Goal: Transaction & Acquisition: Obtain resource

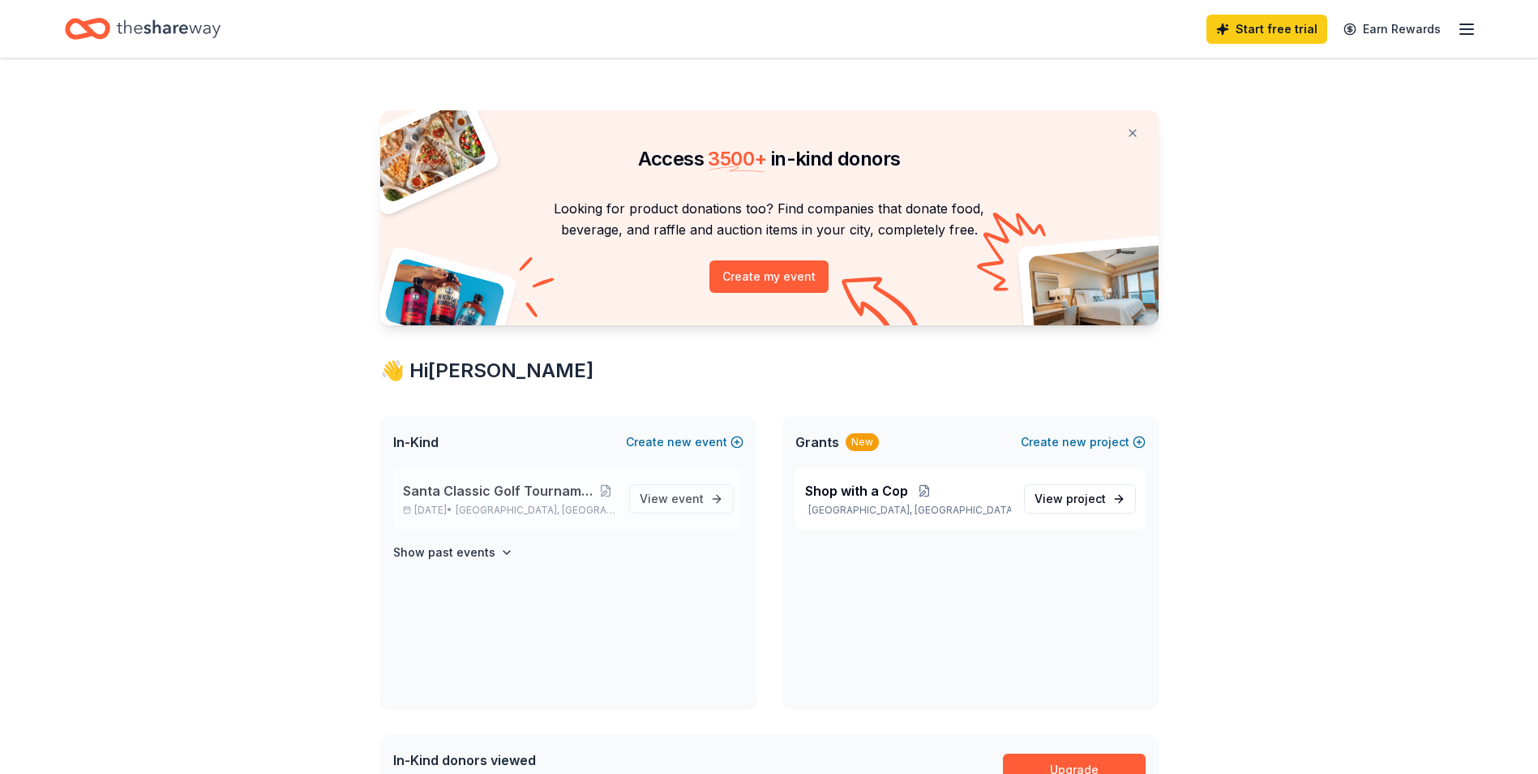
click at [545, 492] on span "Santa Classic Golf Tournament / Shop with a Cop" at bounding box center [499, 490] width 193 height 19
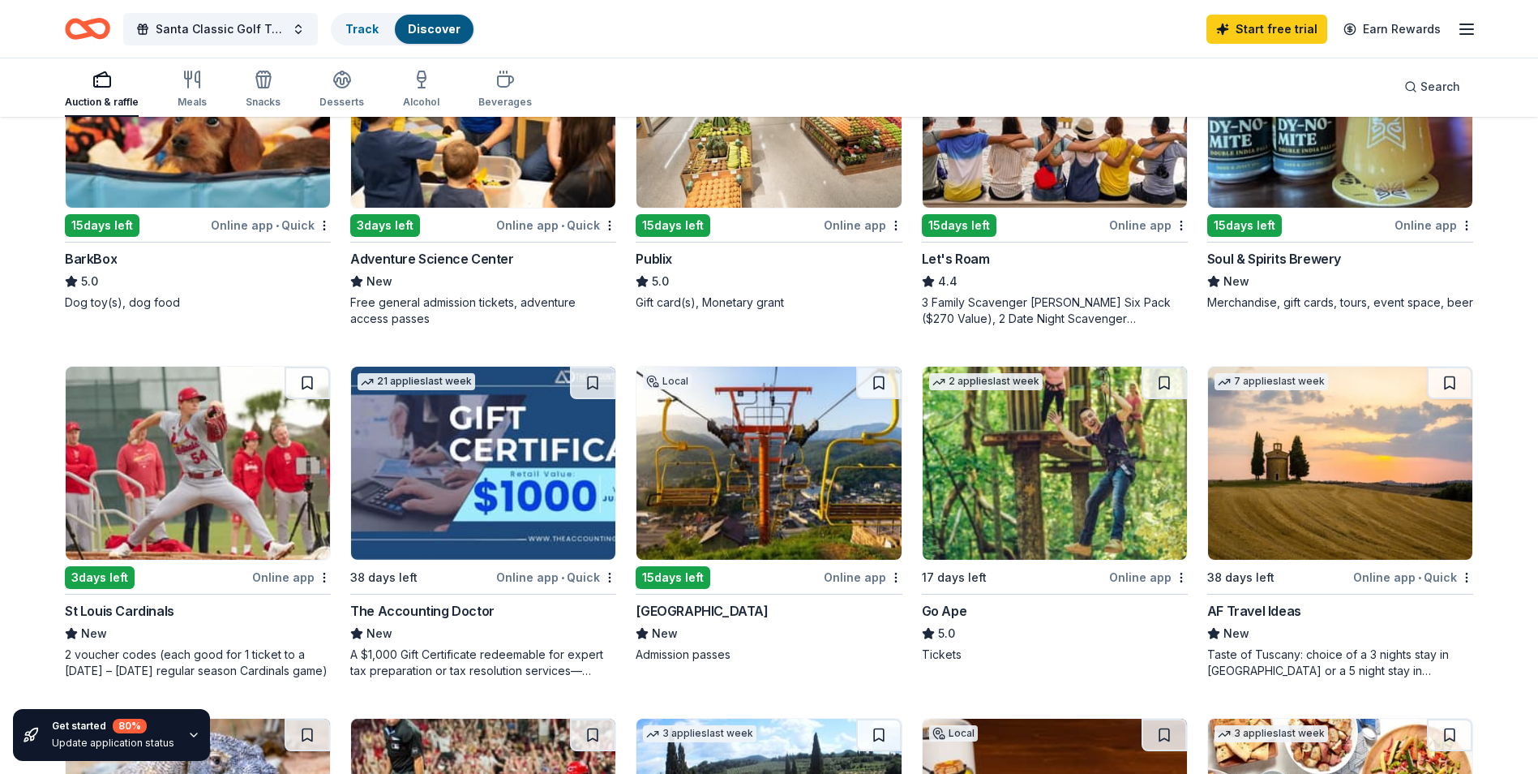
scroll to position [649, 0]
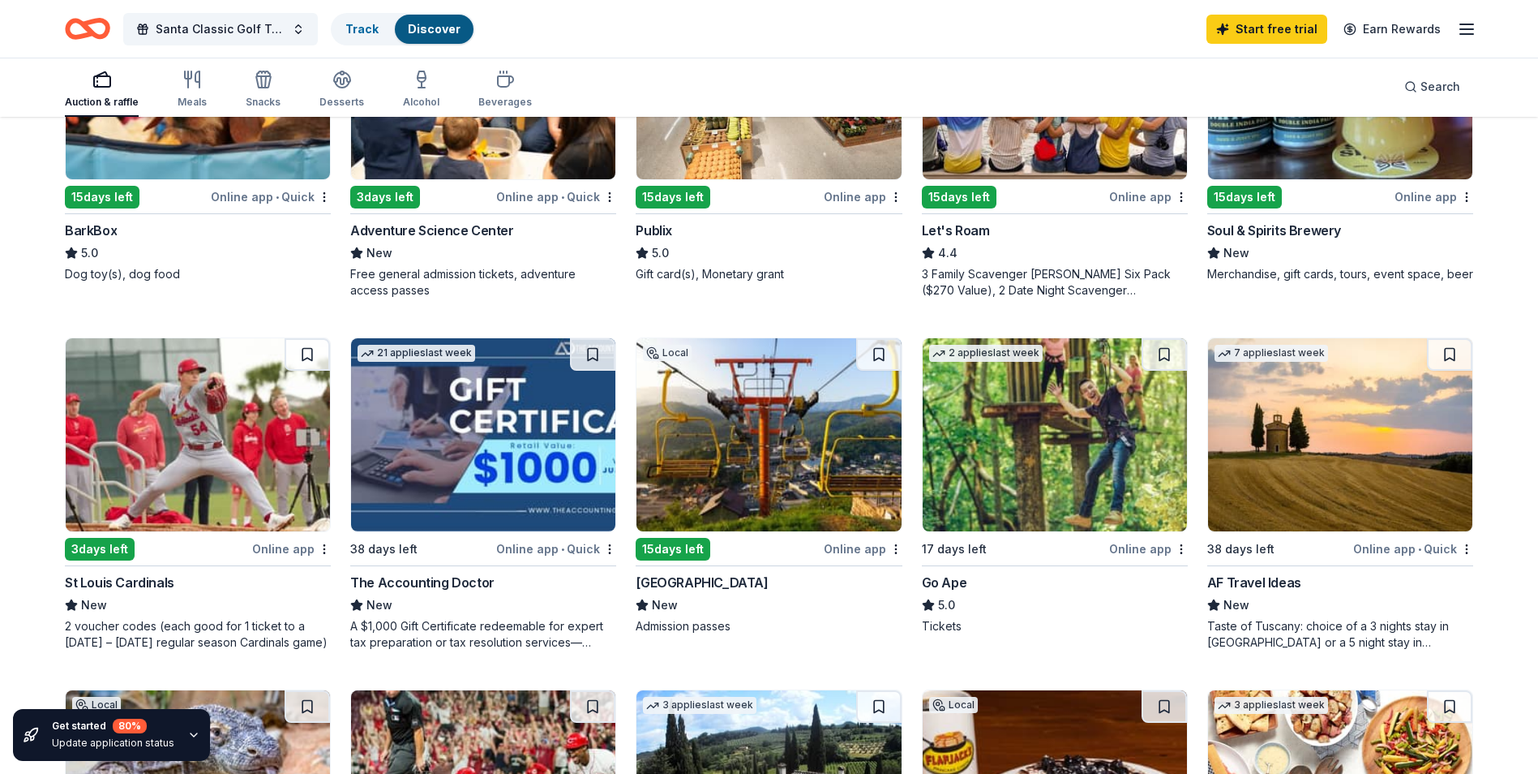
click at [665, 229] on div "Publix" at bounding box center [654, 230] width 36 height 19
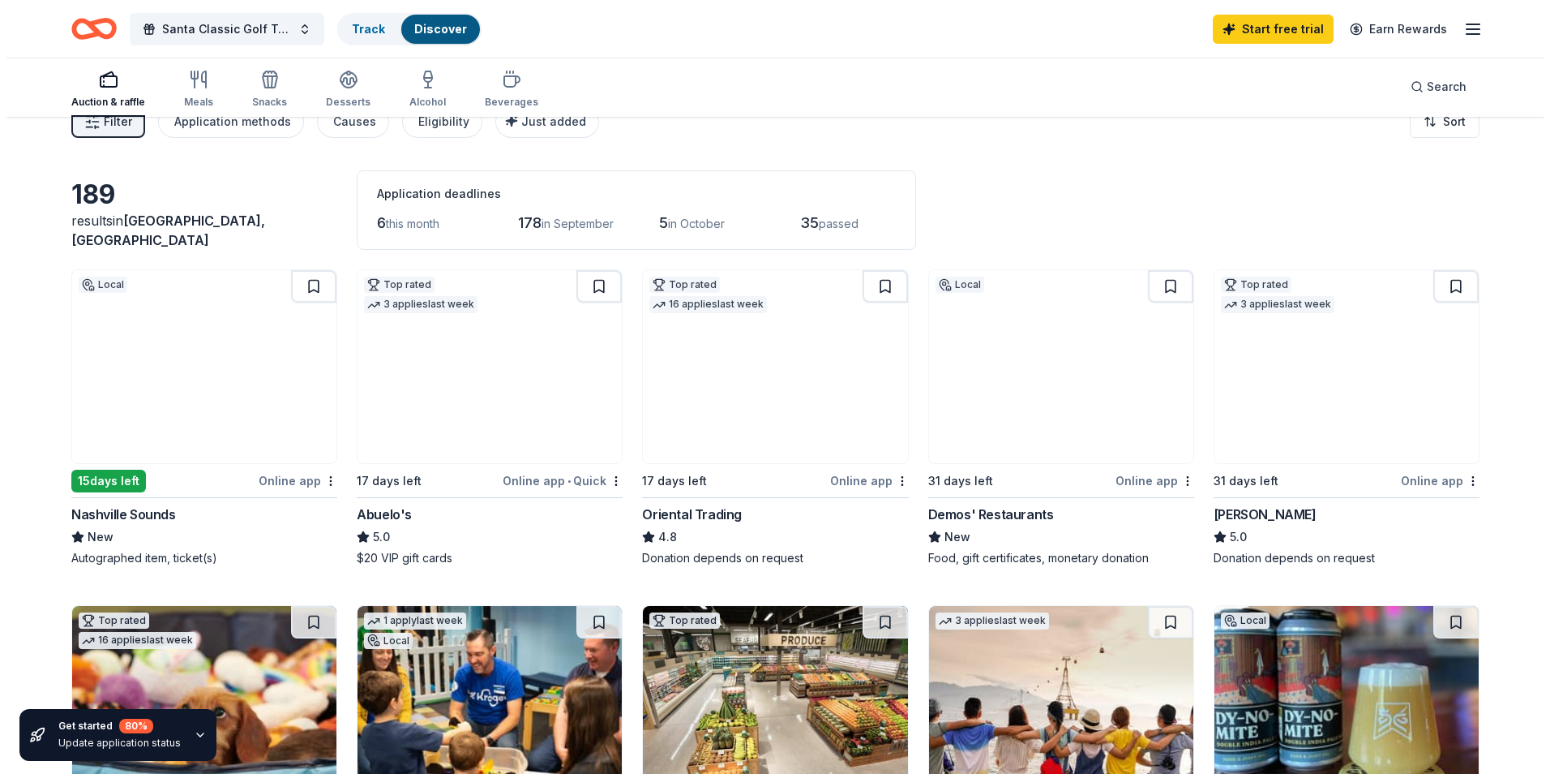
scroll to position [0, 0]
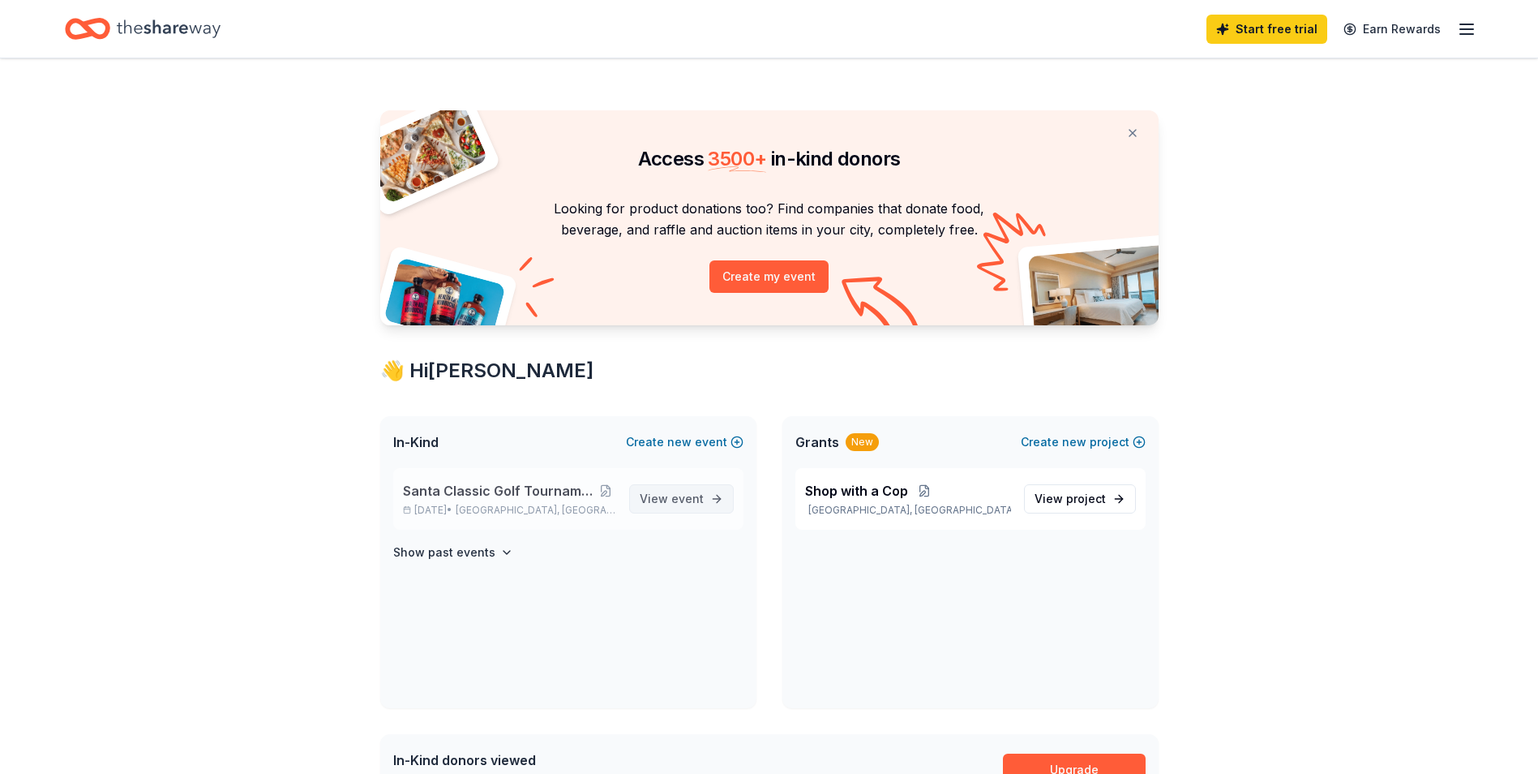
click at [710, 495] on link "View event" at bounding box center [681, 498] width 105 height 29
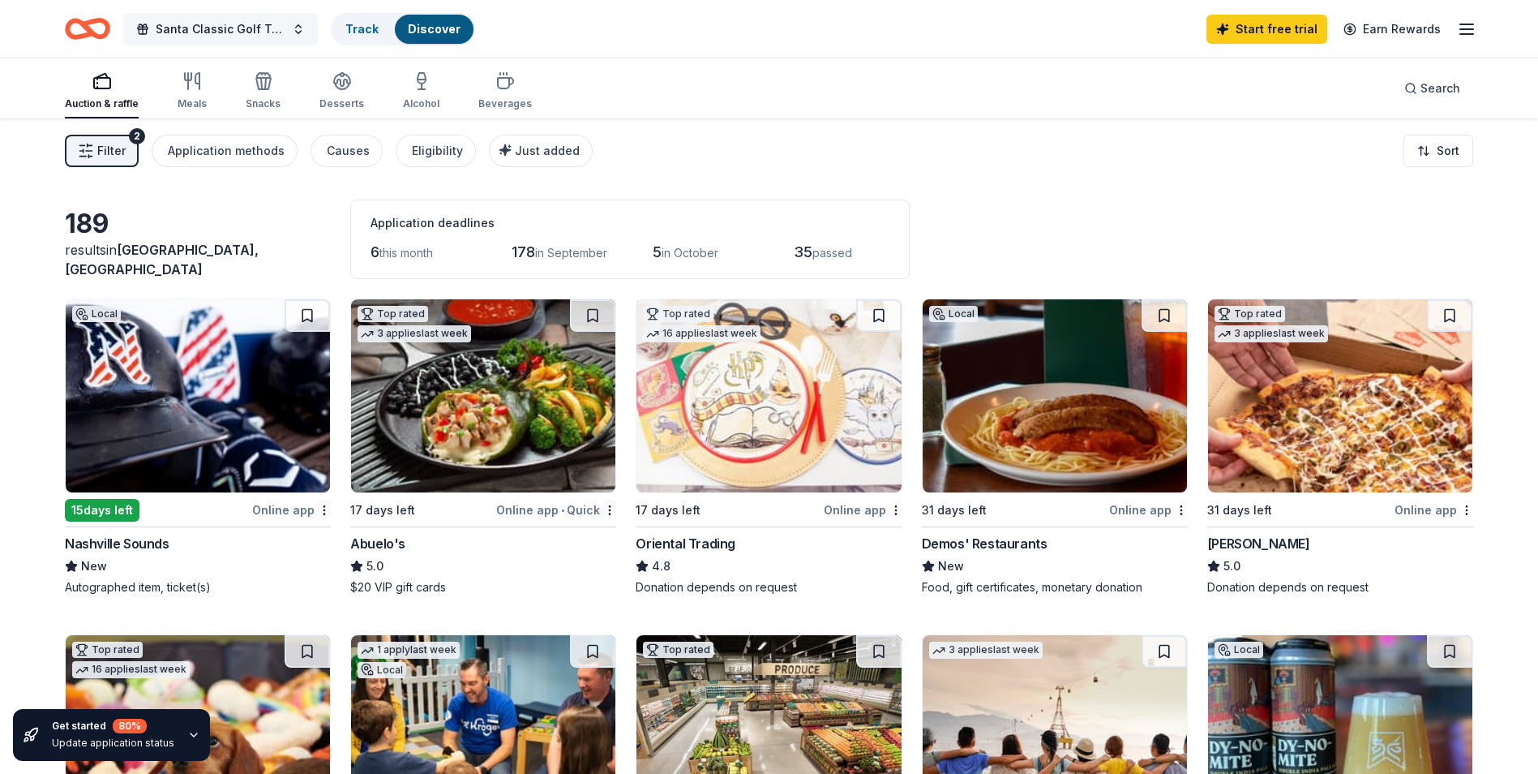
click at [250, 24] on span "Santa Classic Golf Tournament / Shop with a Cop" at bounding box center [221, 28] width 130 height 19
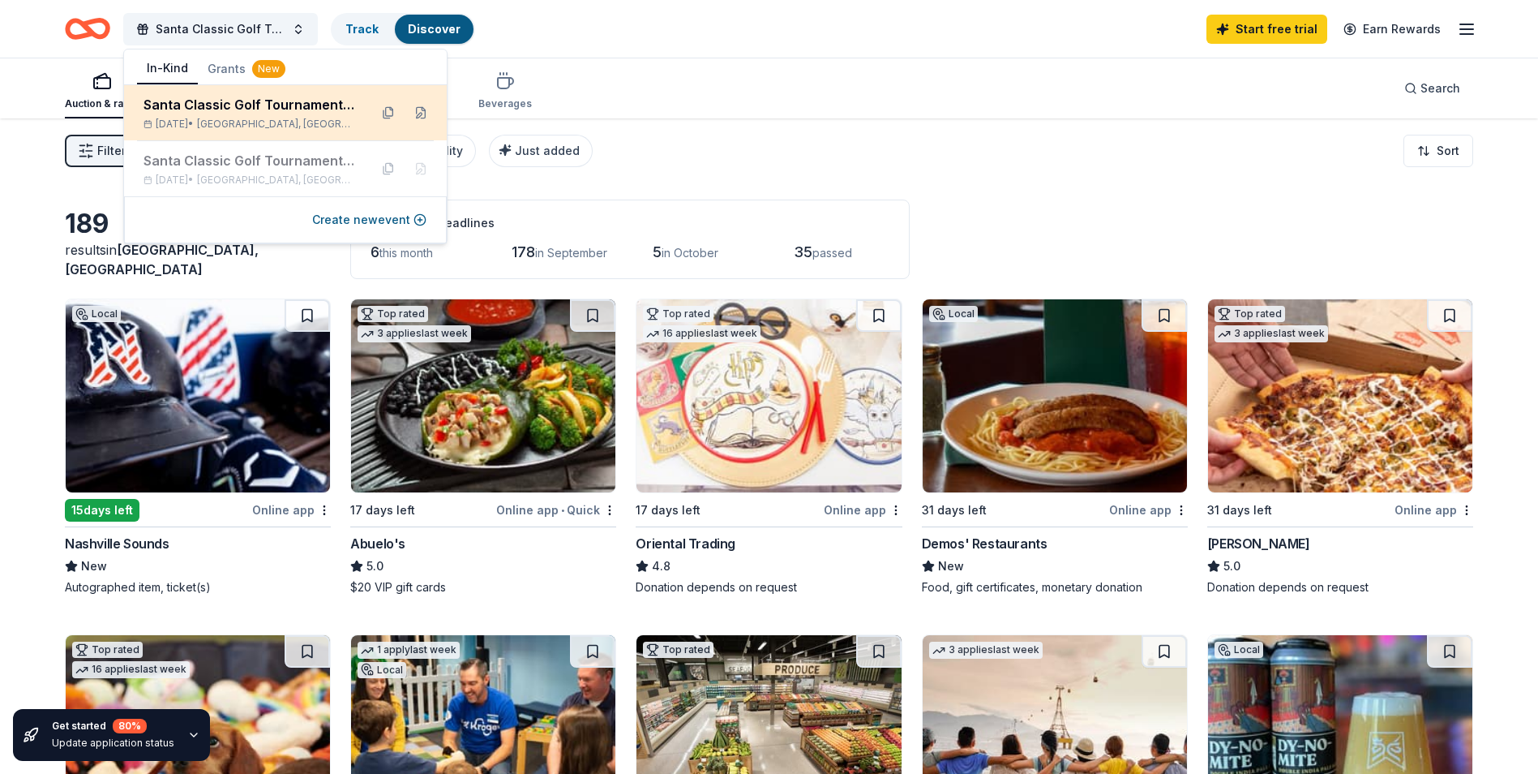
click at [265, 103] on div "Santa Classic Golf Tournament / Shop with a Cop" at bounding box center [250, 104] width 212 height 19
click at [418, 110] on button at bounding box center [421, 113] width 26 height 26
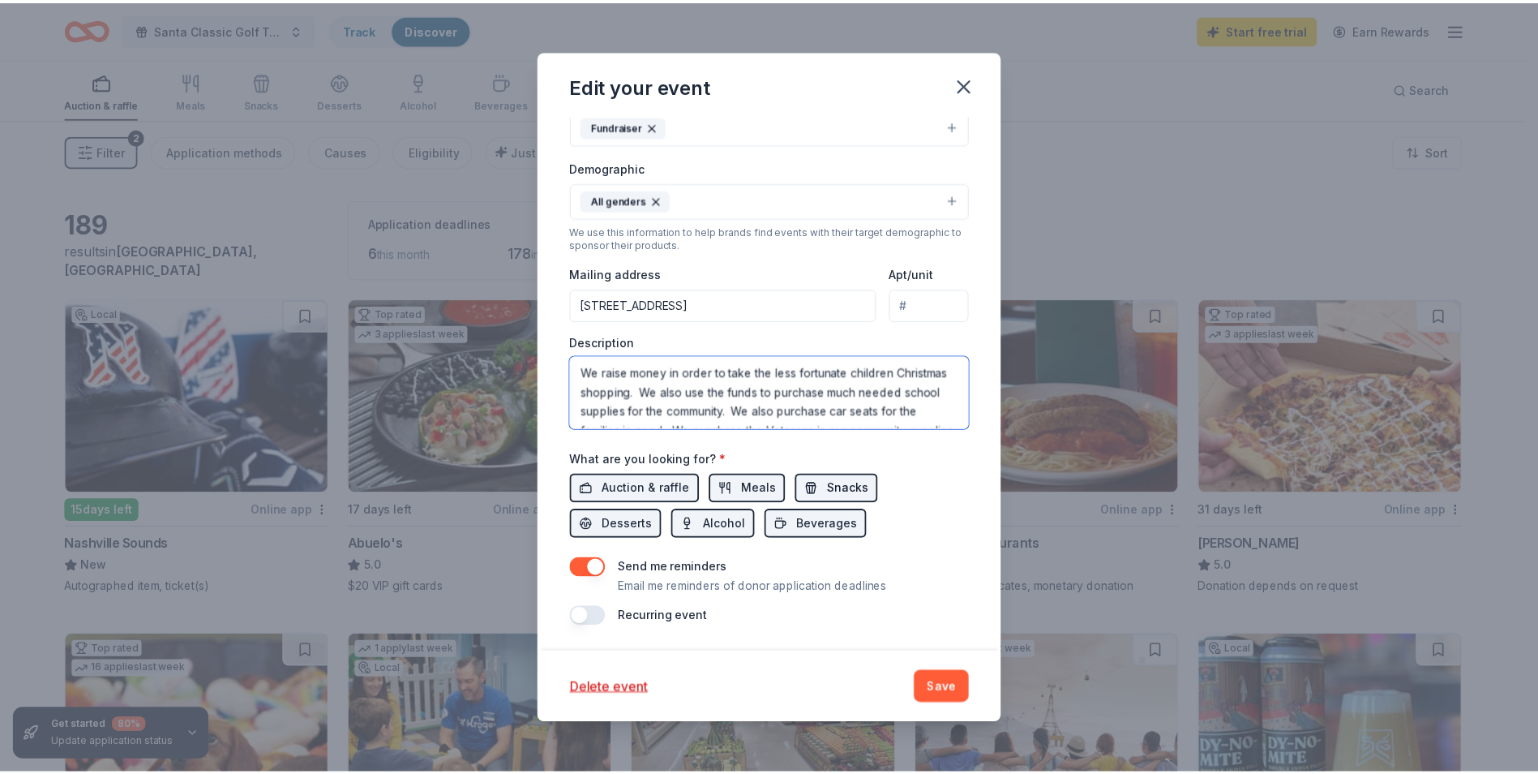
scroll to position [39, 0]
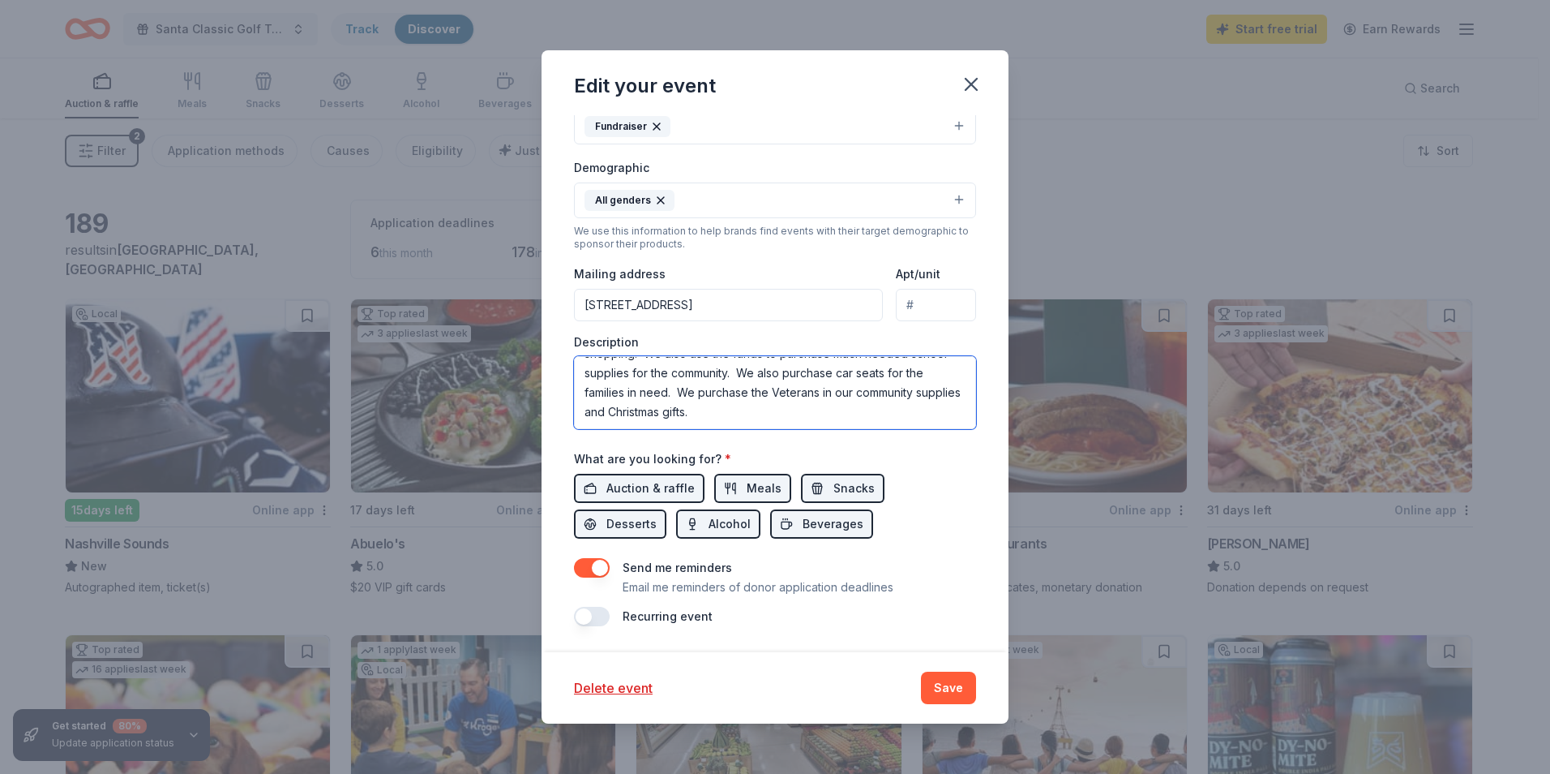
drag, startPoint x: 581, startPoint y: 369, endPoint x: 970, endPoint y: 530, distance: 420.6
click at [970, 530] on div "Update donors you've applied to Let donors know of any updates you've made sinc…" at bounding box center [775, 383] width 467 height 537
click at [969, 86] on icon "button" at bounding box center [971, 84] width 11 height 11
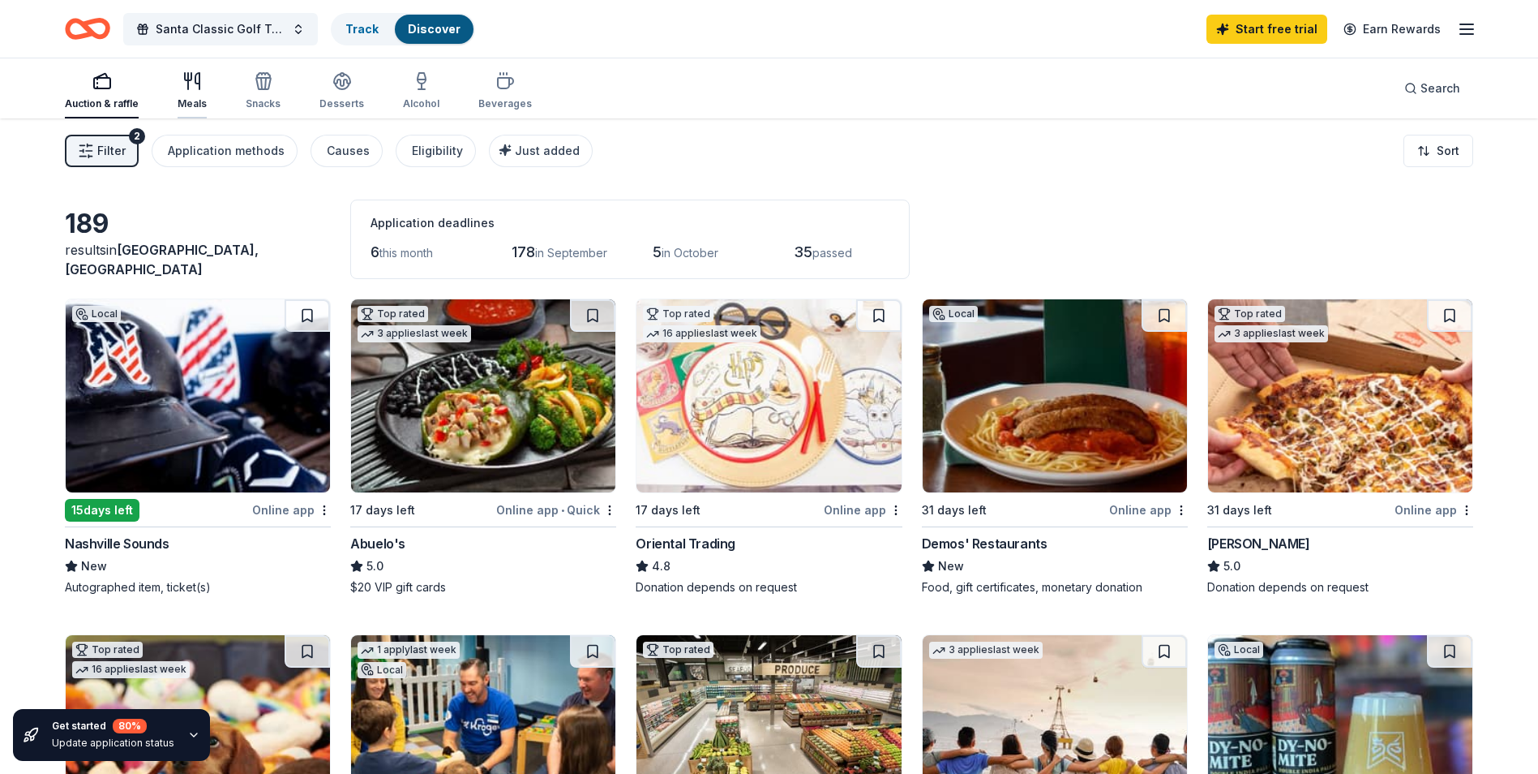
click at [192, 84] on icon "button" at bounding box center [191, 80] width 19 height 19
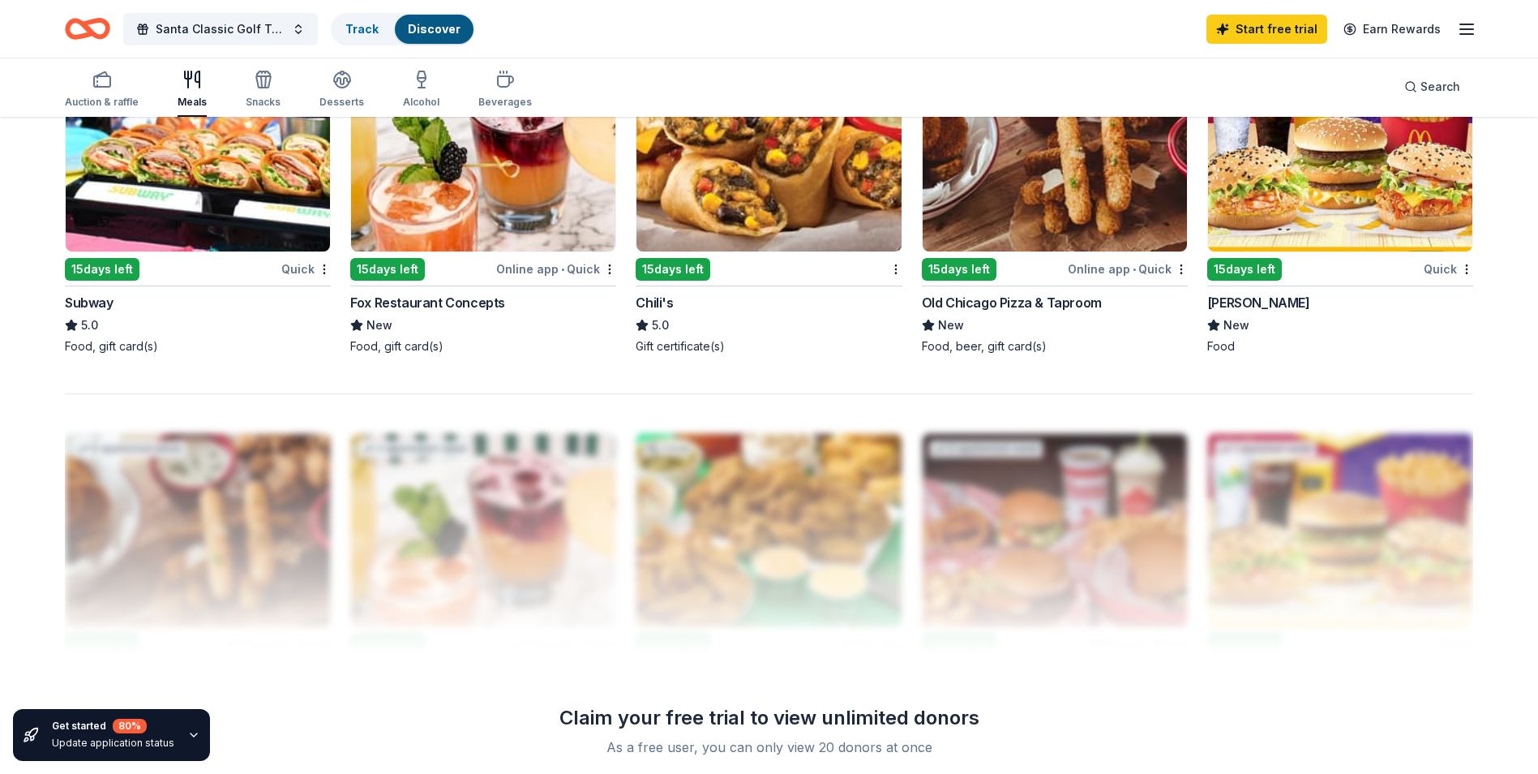
scroll to position [1297, 0]
click at [98, 301] on div "Subway" at bounding box center [89, 301] width 49 height 19
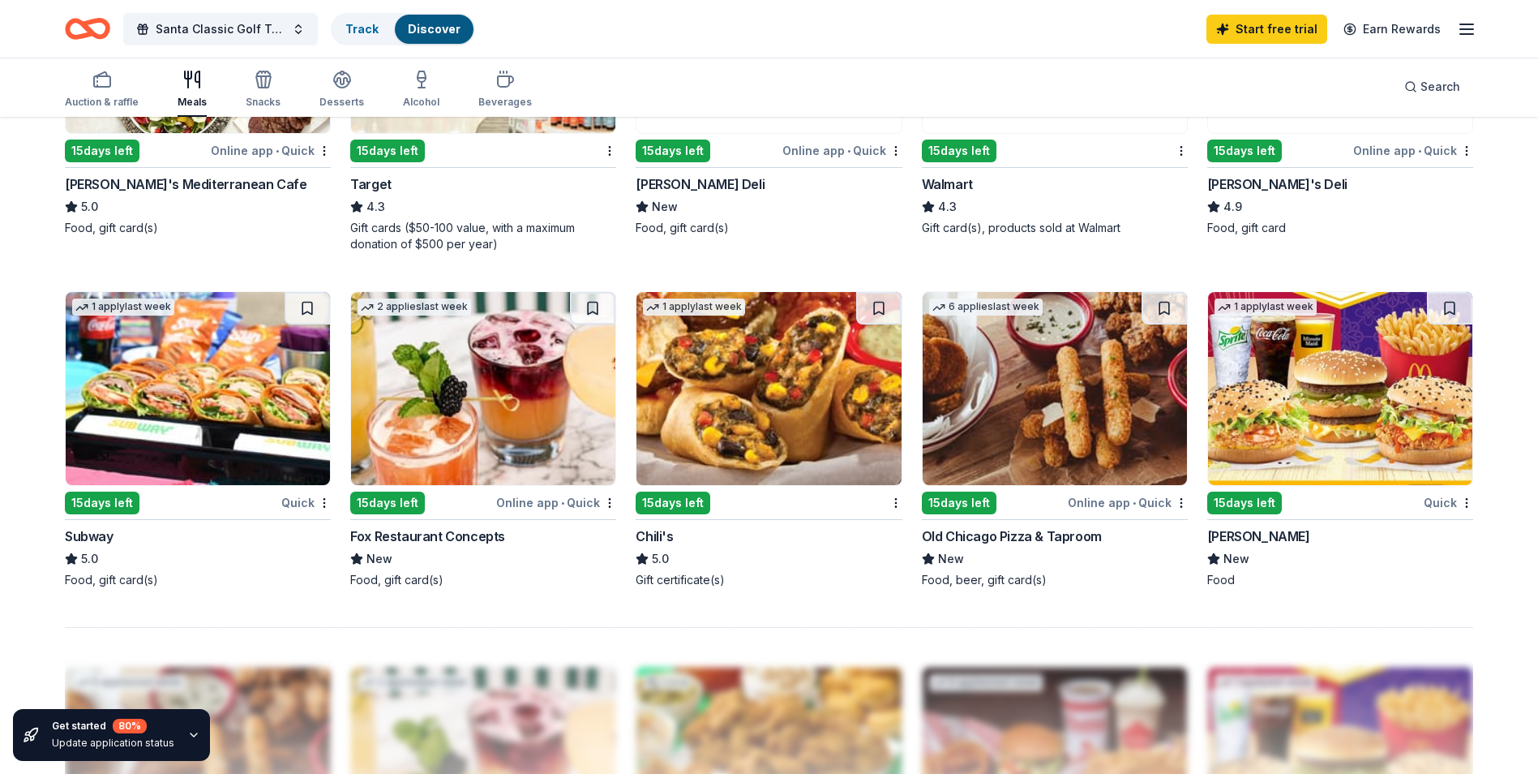
scroll to position [811, 0]
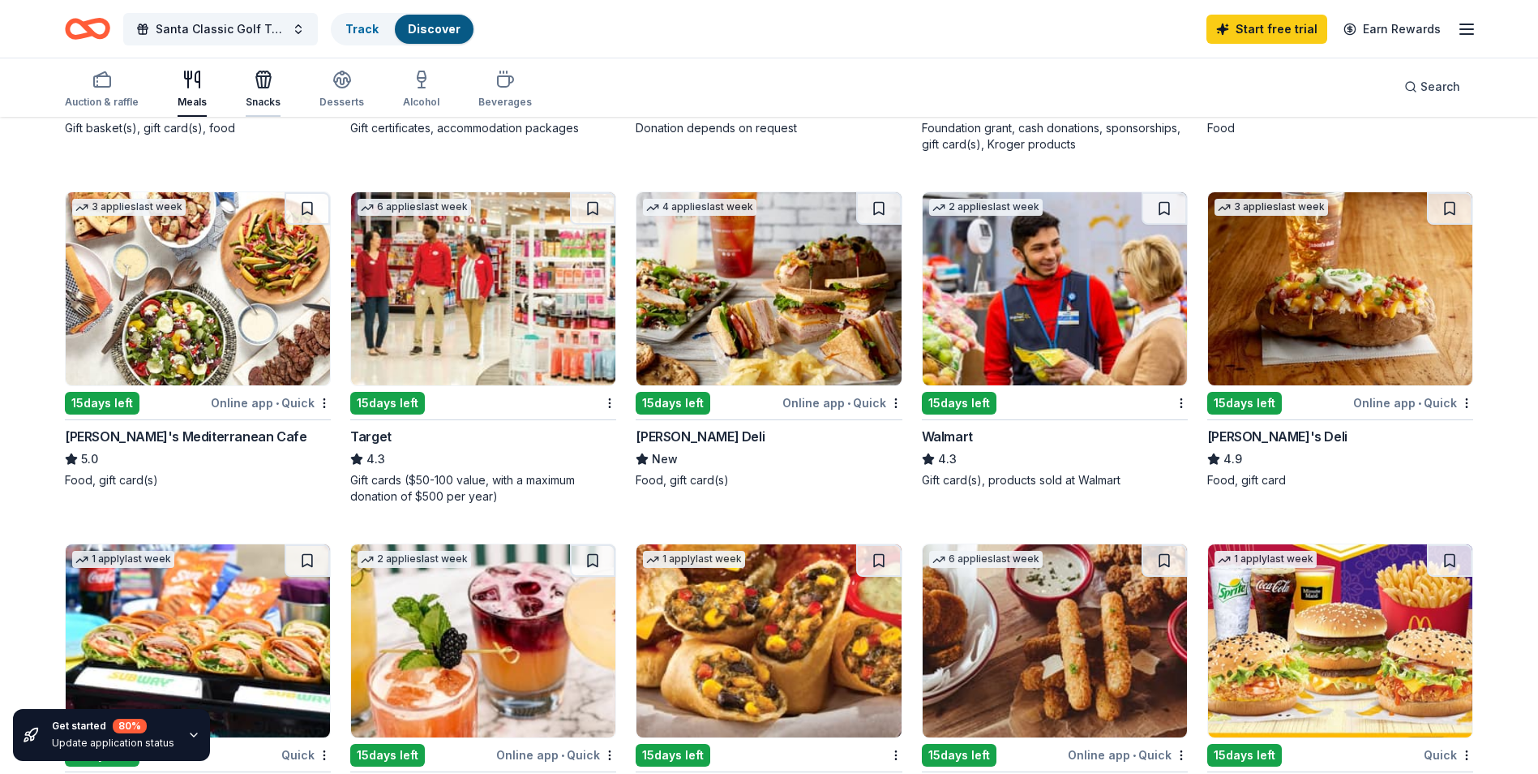
click at [261, 83] on icon "button" at bounding box center [263, 79] width 19 height 19
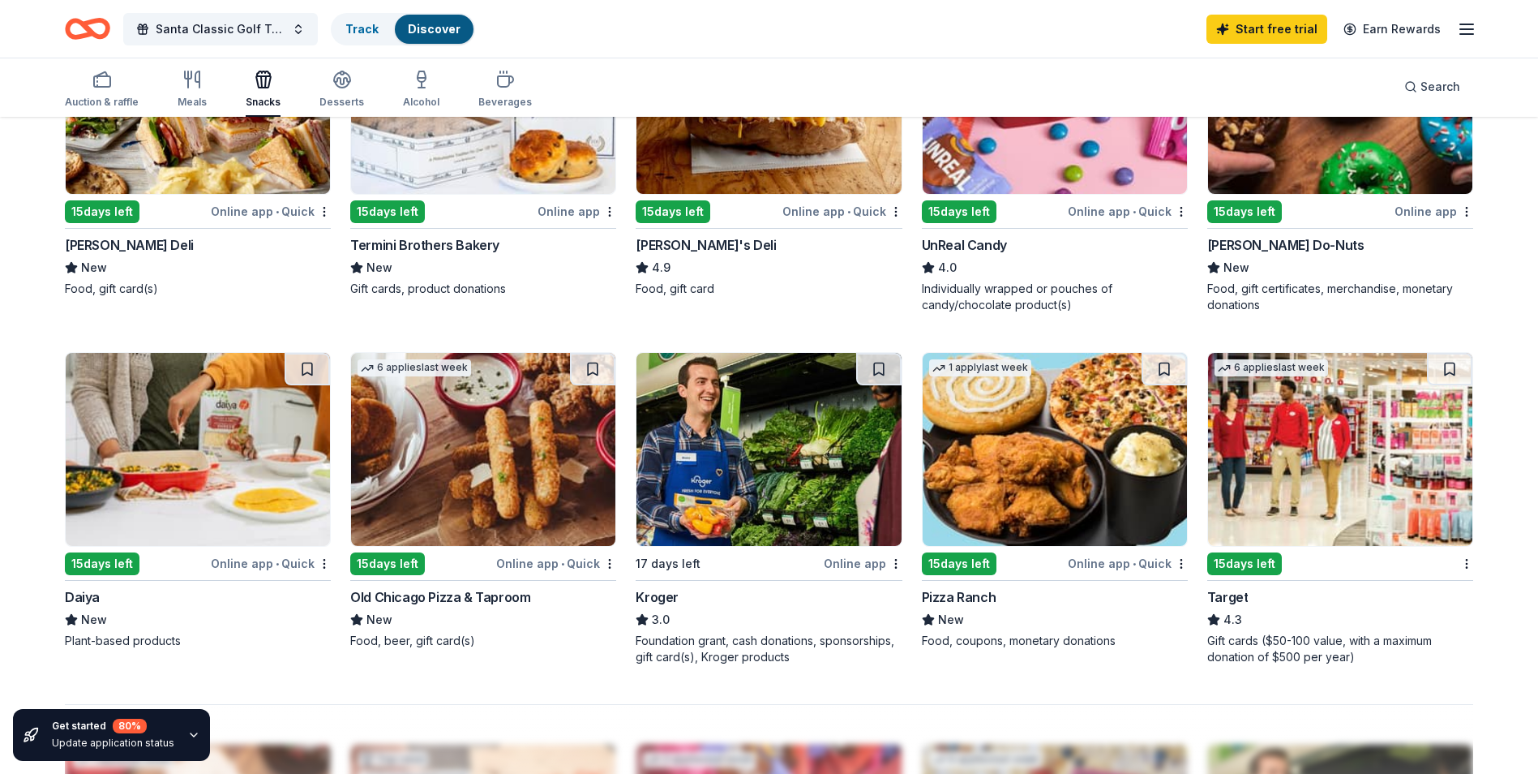
scroll to position [973, 0]
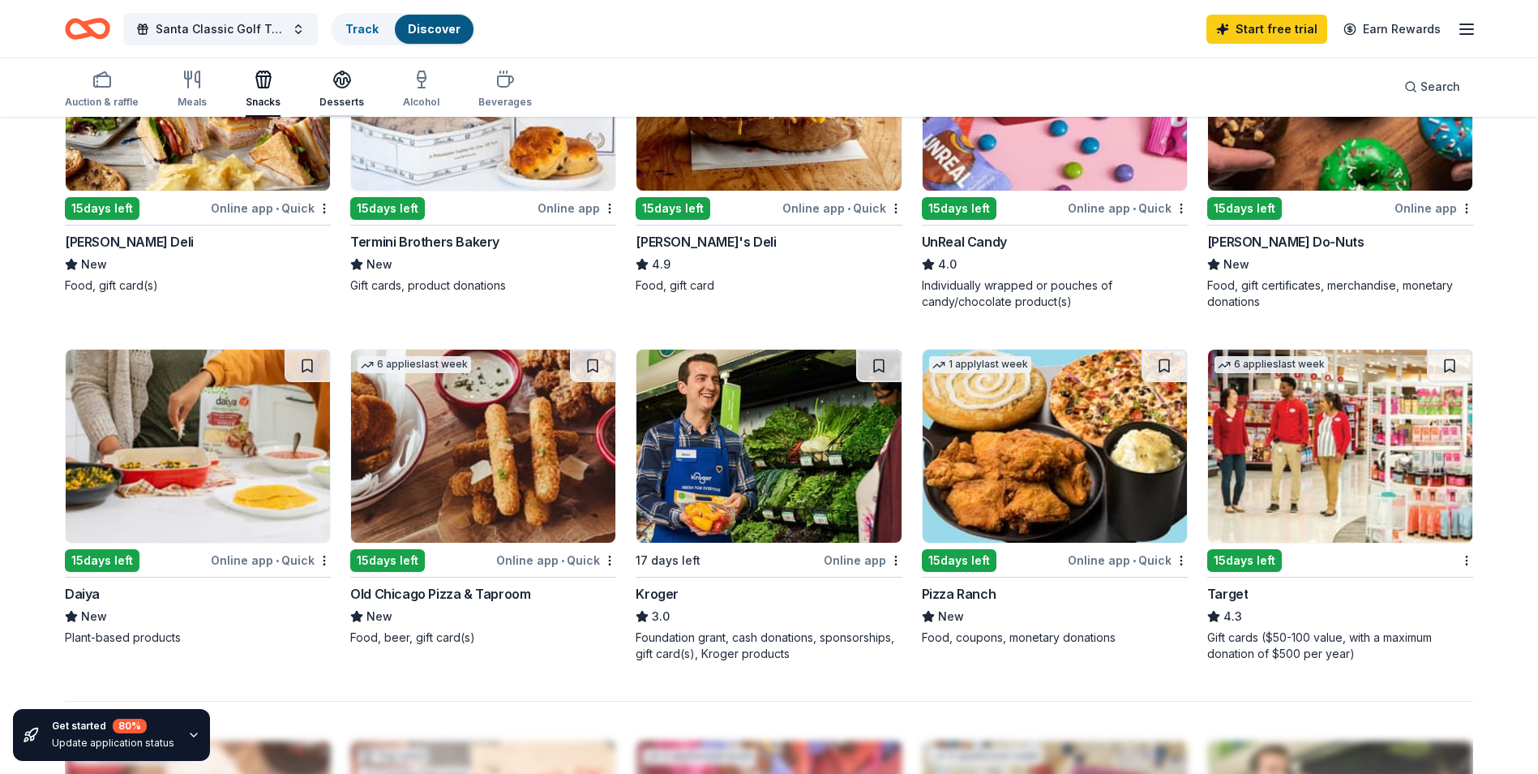
click at [332, 83] on icon "button" at bounding box center [341, 79] width 19 height 19
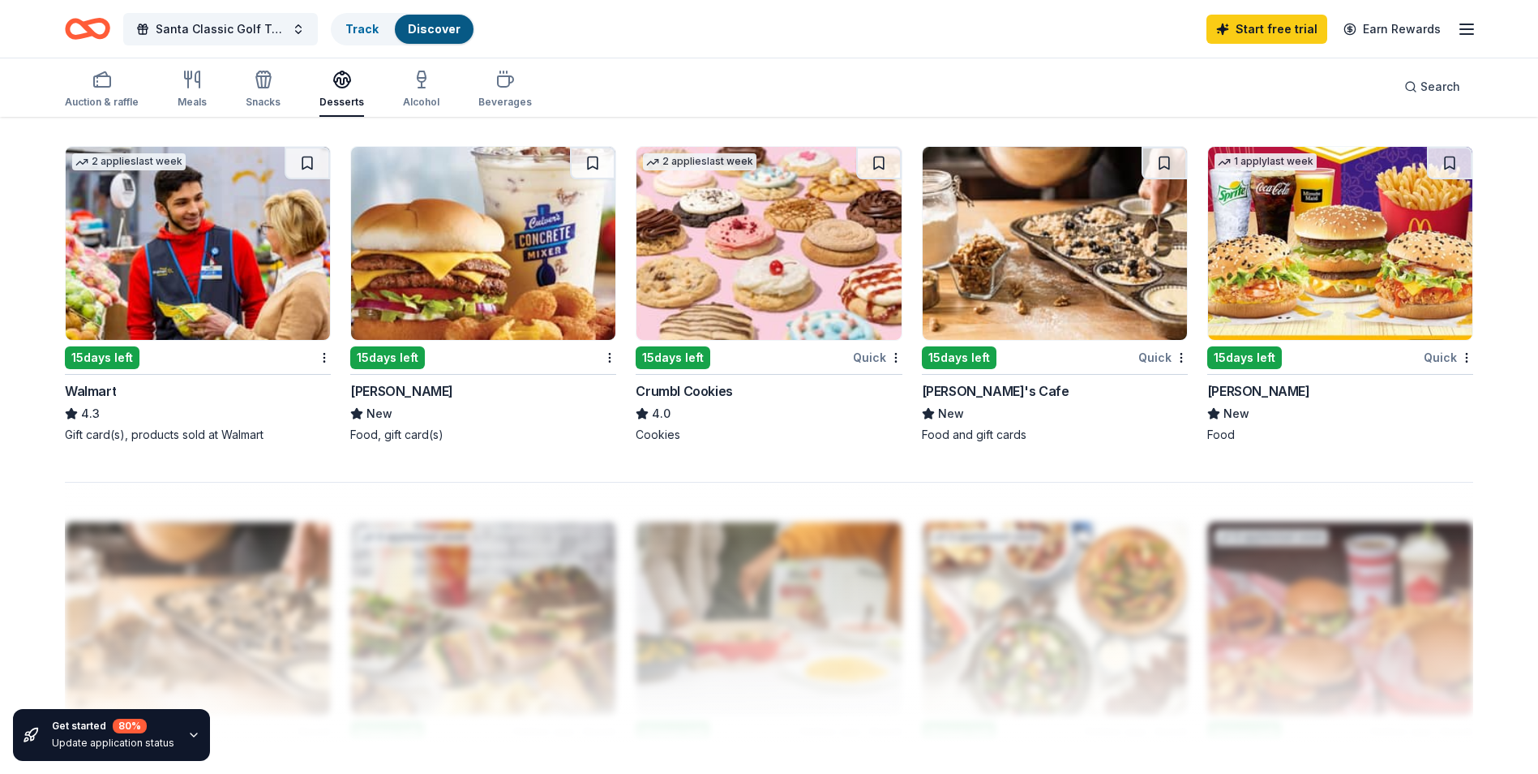
scroll to position [1216, 0]
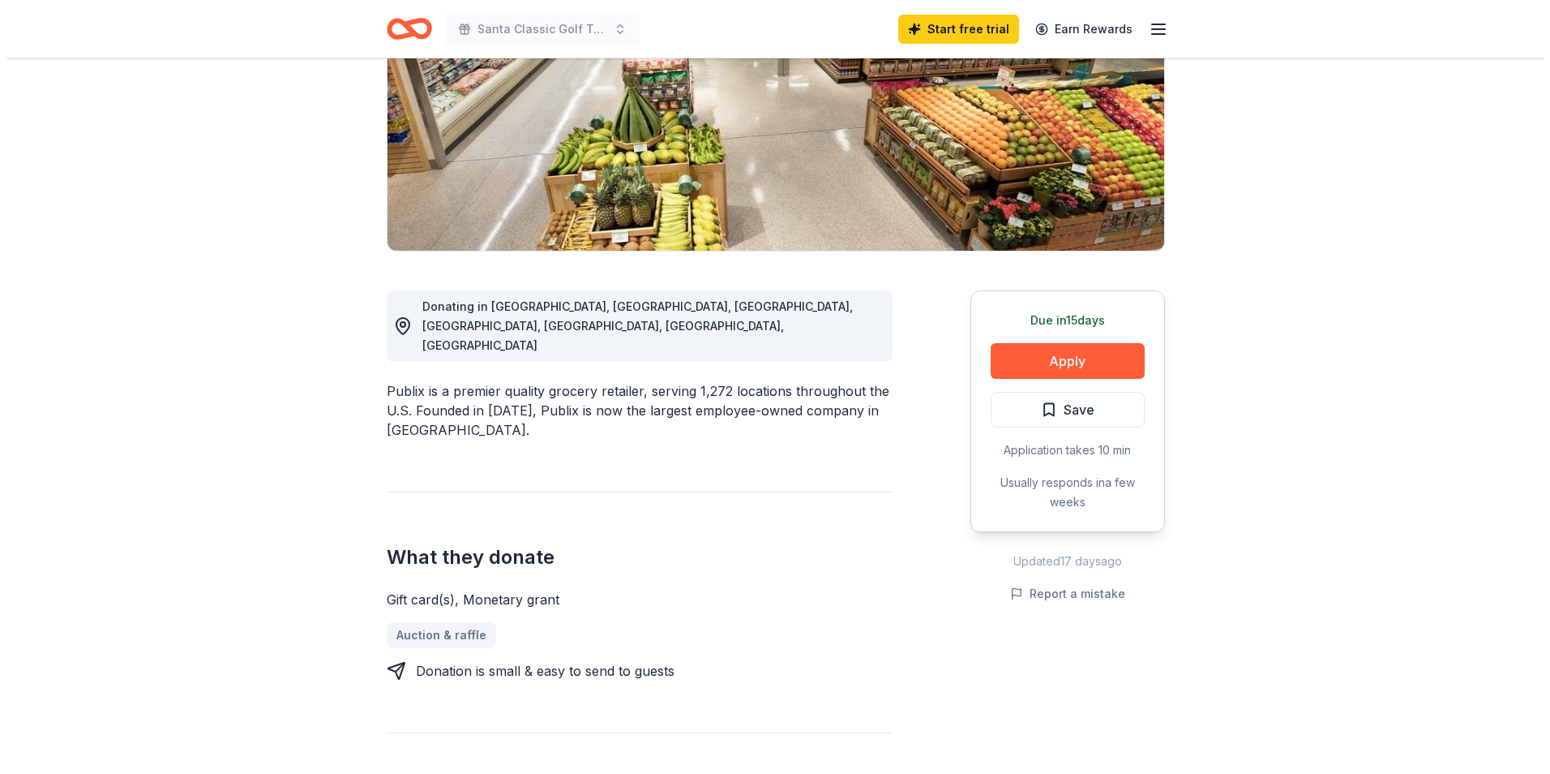
scroll to position [243, 0]
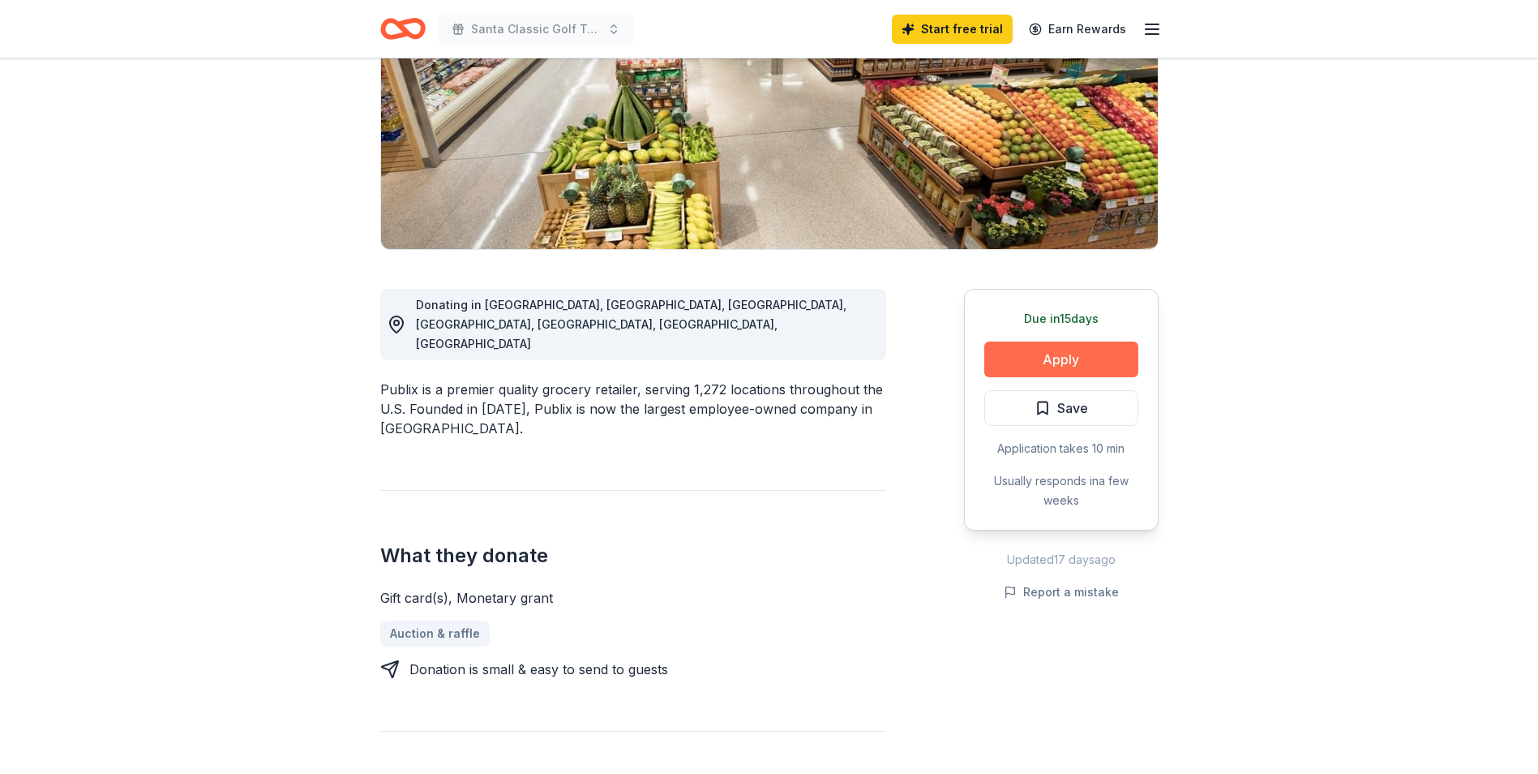
click at [1070, 360] on button "Apply" at bounding box center [1061, 359] width 154 height 36
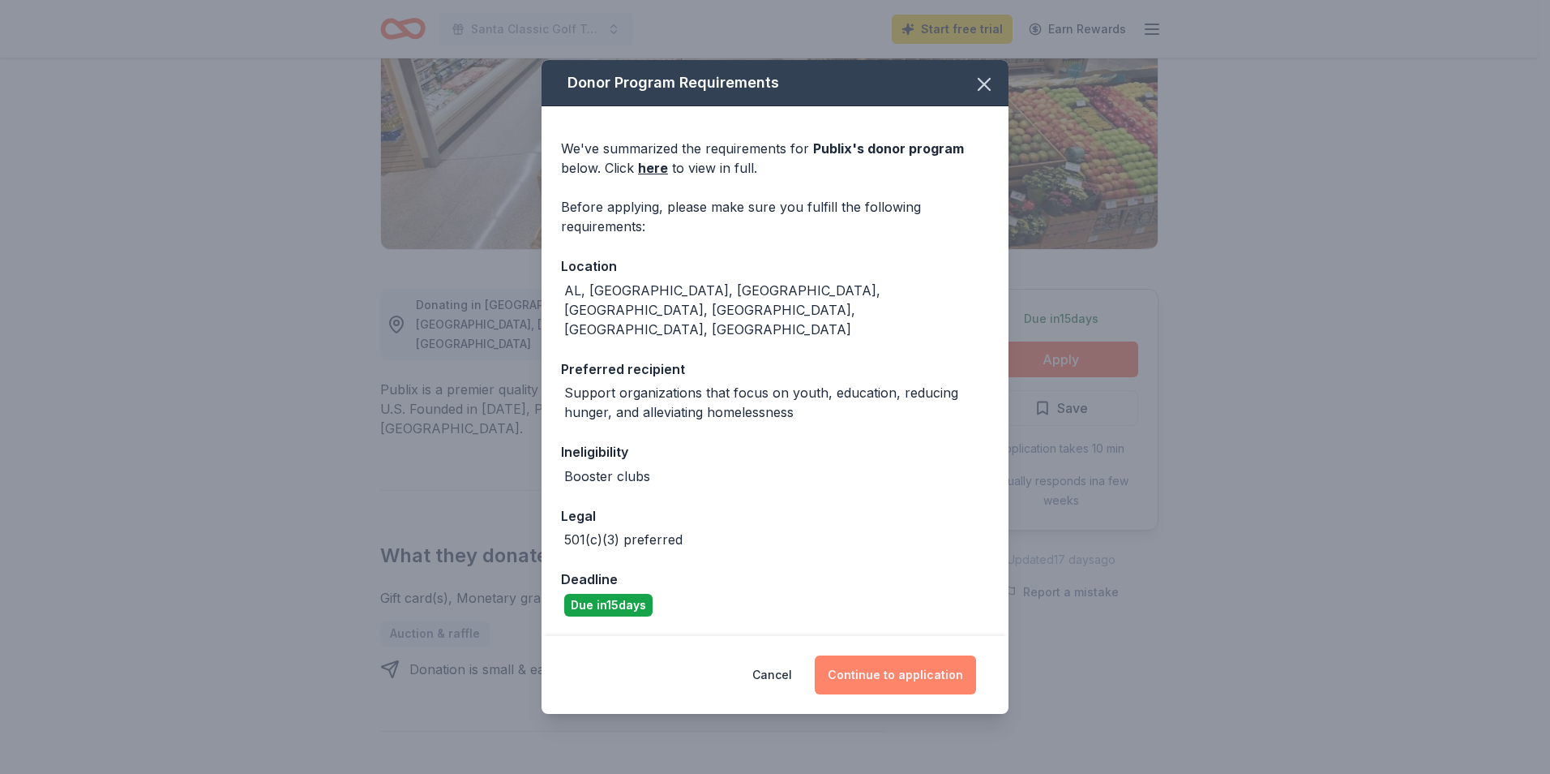
click at [912, 655] on button "Continue to application" at bounding box center [895, 674] width 161 height 39
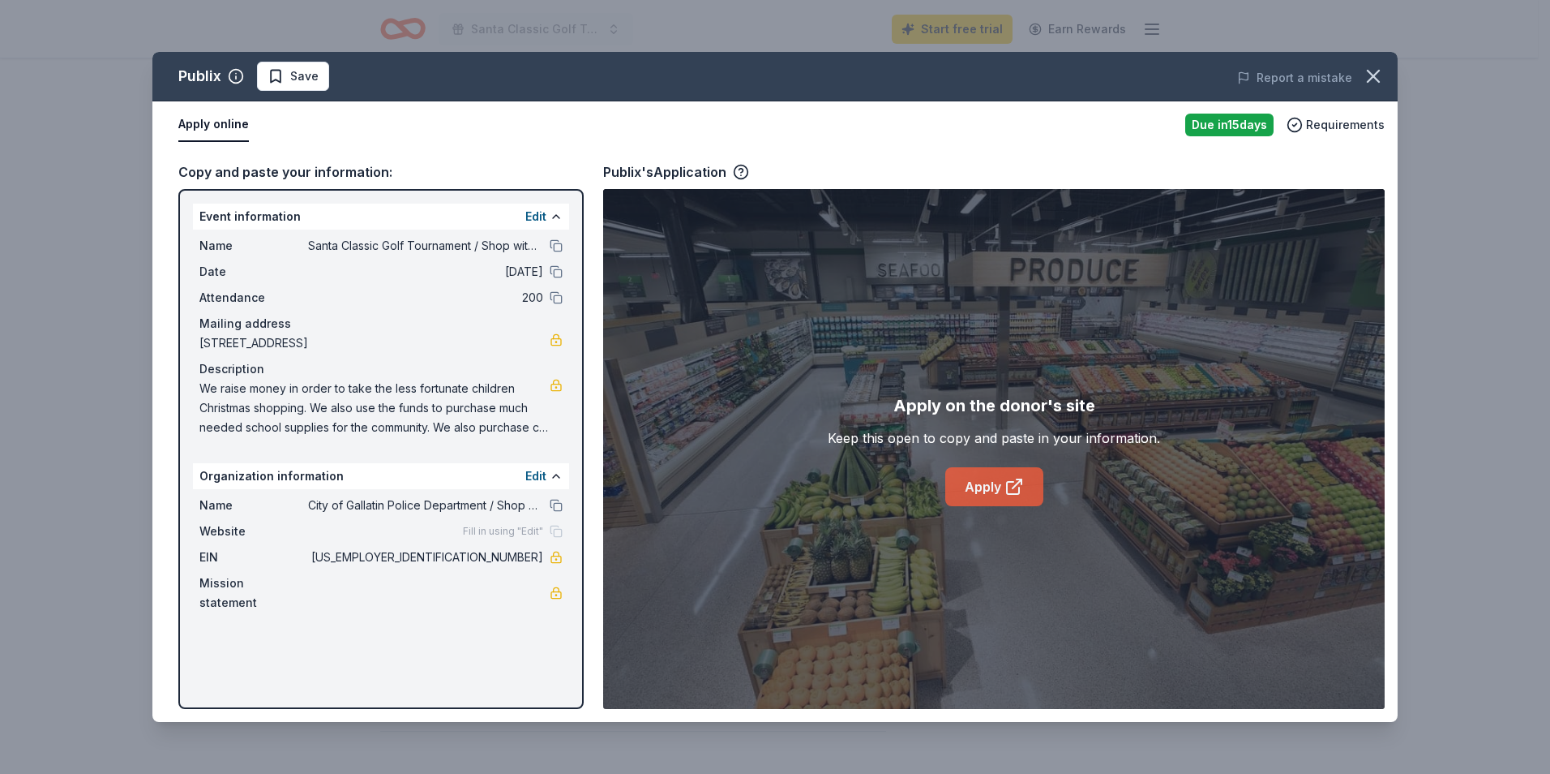
click at [1008, 486] on icon at bounding box center [1014, 486] width 19 height 19
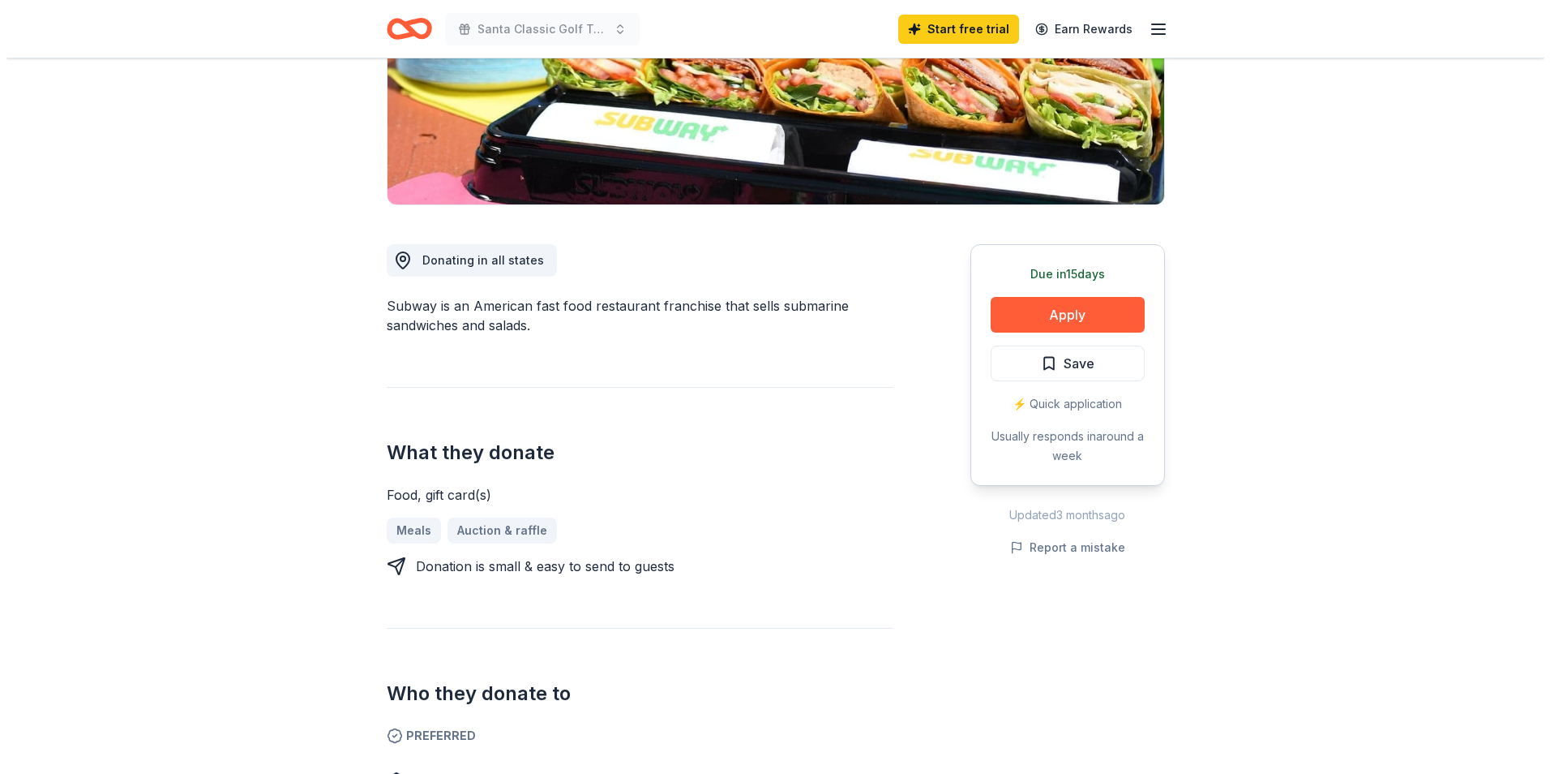
scroll to position [324, 0]
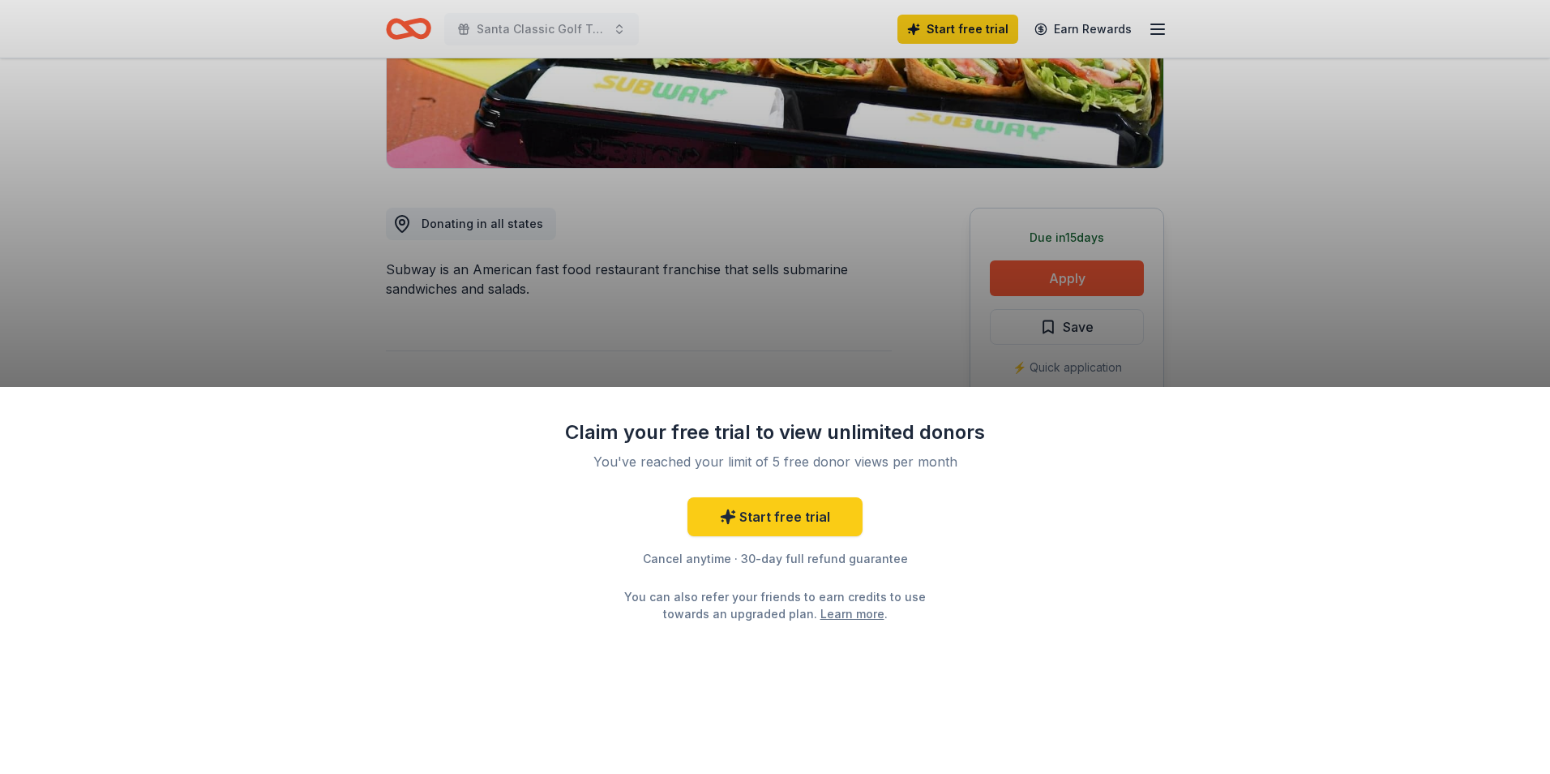
click at [1067, 283] on div "Claim your free trial to view unlimited donors You've reached your limit of 5 f…" at bounding box center [775, 387] width 1550 height 774
click at [819, 516] on link "Start free trial" at bounding box center [775, 516] width 175 height 39
